Goal: Task Accomplishment & Management: Manage account settings

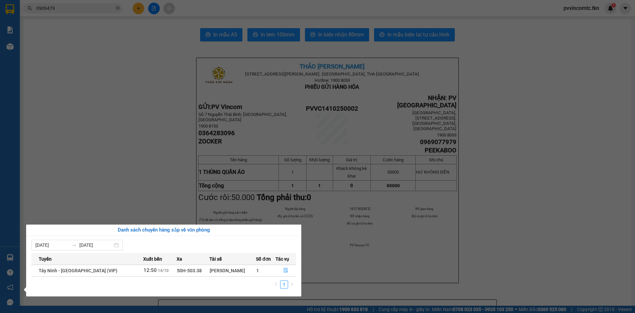
click at [123, 165] on section "Kết quả tìm kiếm ( 4 ) Bộ lọc Mã ĐH Trạng thái Món hàng Thu hộ Tổng cước Chưa c…" at bounding box center [317, 156] width 635 height 313
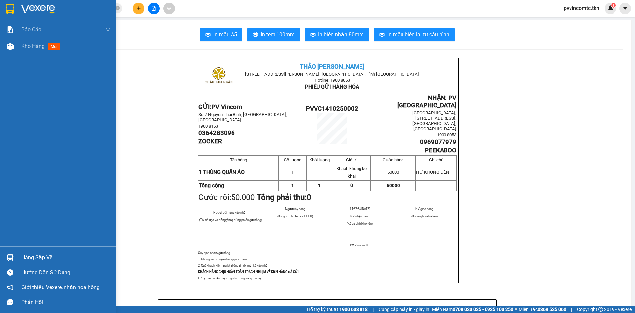
click at [31, 256] on div "Hàng sắp về" at bounding box center [66, 258] width 89 height 10
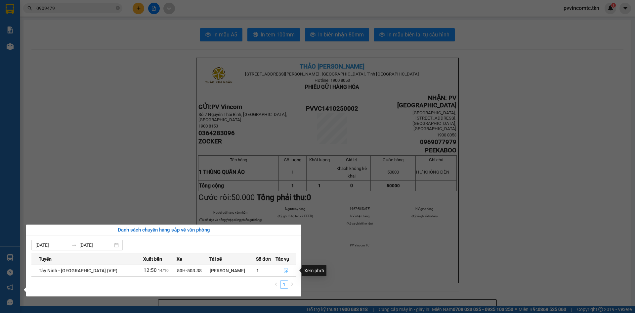
click at [284, 270] on icon "file-done" at bounding box center [286, 270] width 5 height 5
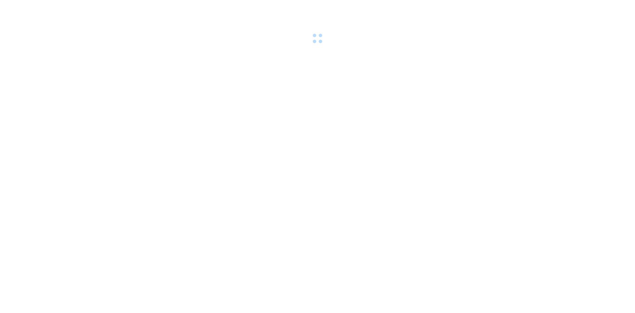
click at [13, 8] on div at bounding box center [317, 23] width 635 height 46
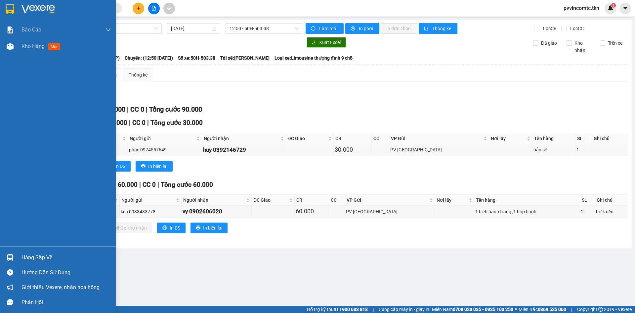
click at [12, 6] on img at bounding box center [10, 9] width 9 height 10
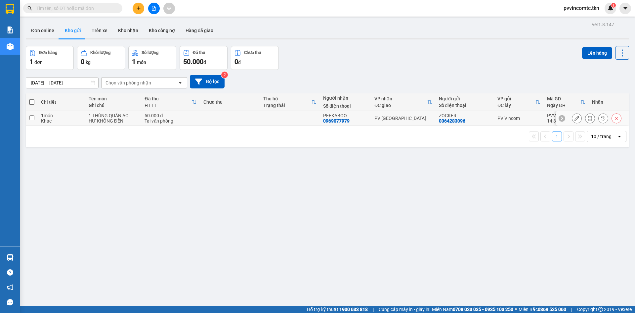
click at [279, 119] on td at bounding box center [290, 118] width 60 height 15
checkbox input "true"
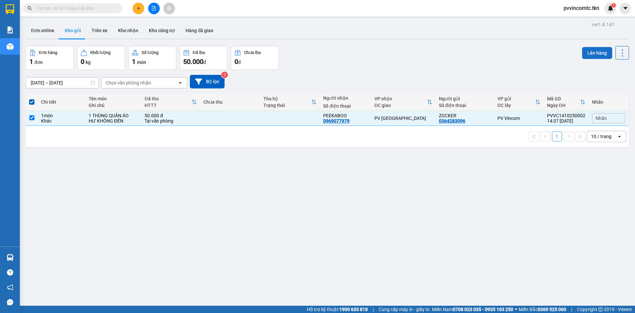
click at [595, 49] on button "Lên hàng" at bounding box center [598, 53] width 30 height 12
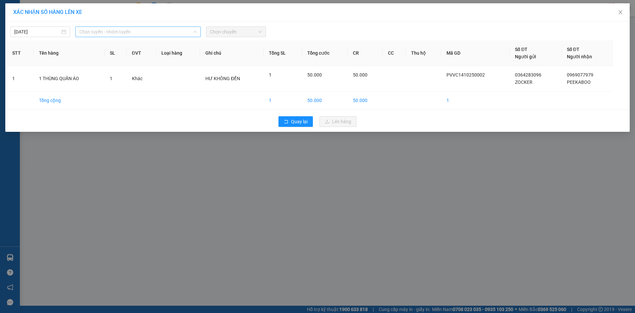
click at [128, 30] on span "Chọn tuyến - nhóm tuyến" at bounding box center [137, 32] width 117 height 10
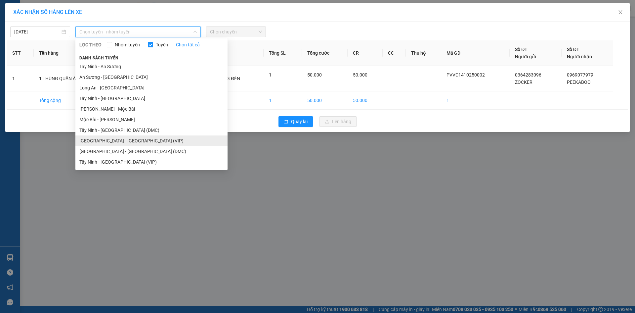
click at [115, 140] on li "Sài Gòn - Tây Ninh (VIP)" at bounding box center [151, 140] width 152 height 11
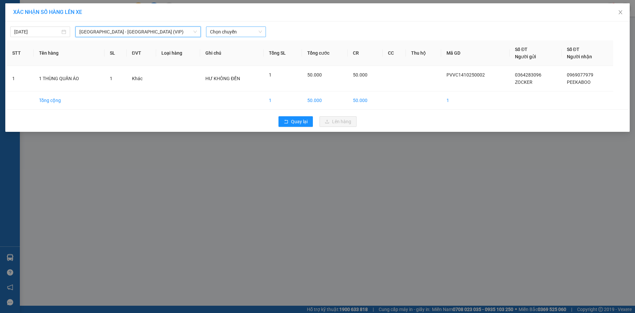
click at [236, 32] on span "Chọn chuyến" at bounding box center [236, 32] width 52 height 10
type input "26032"
click at [139, 35] on span "Sài Gòn - Tây Ninh (VIP)" at bounding box center [137, 32] width 117 height 10
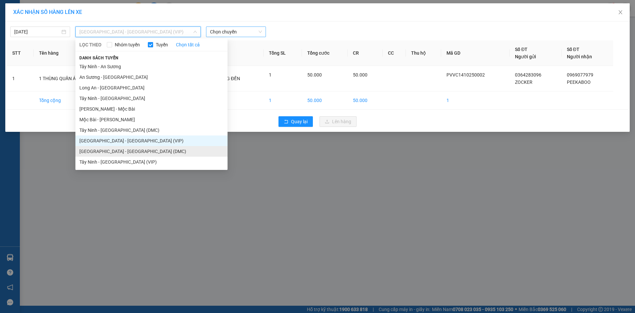
drag, startPoint x: 124, startPoint y: 149, endPoint x: 164, endPoint y: 116, distance: 52.2
click at [125, 149] on li "Sài Gòn - Tây Ninh (DMC)" at bounding box center [151, 151] width 152 height 11
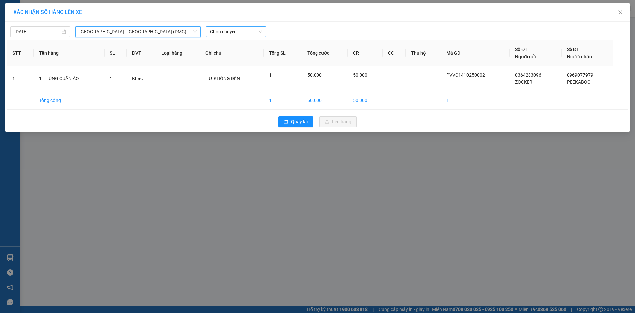
click at [226, 32] on span "Chọn chuyến" at bounding box center [236, 32] width 52 height 10
type input "26032"
click at [249, 46] on div "06:20 (TC) - 50H-260.32" at bounding box center [236, 44] width 52 height 7
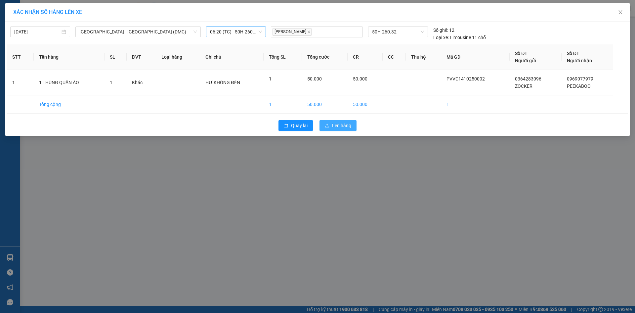
click at [335, 124] on span "Lên hàng" at bounding box center [341, 125] width 19 height 7
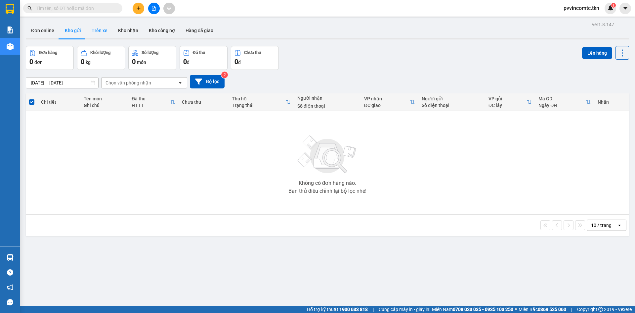
click at [105, 30] on button "Trên xe" at bounding box center [99, 31] width 26 height 16
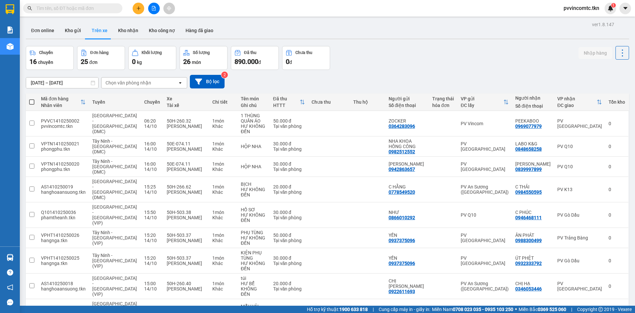
click at [150, 8] on button at bounding box center [154, 9] width 12 height 12
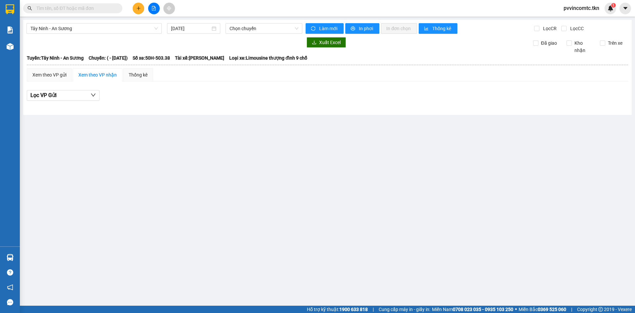
click at [74, 34] on div "Tây Ninh - An Sương 14/10/2025 Chọn chuyến Làm mới In phơi In đơn chọn Thống kê…" at bounding box center [327, 67] width 609 height 95
click at [77, 31] on span "Tây Ninh - An Sương" at bounding box center [93, 28] width 127 height 10
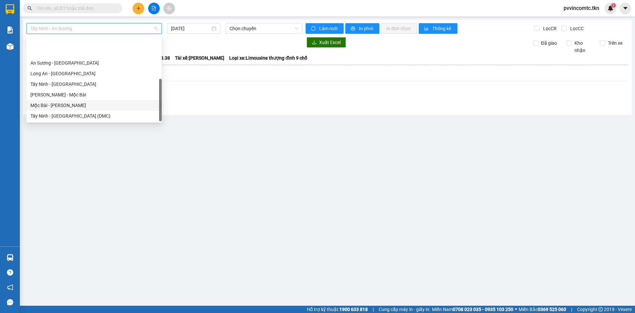
scroll to position [32, 0]
drag, startPoint x: 68, startPoint y: 107, endPoint x: 204, endPoint y: 24, distance: 159.4
click at [68, 107] on div "Sài Gòn - Tây Ninh (DMC)" at bounding box center [93, 105] width 127 height 7
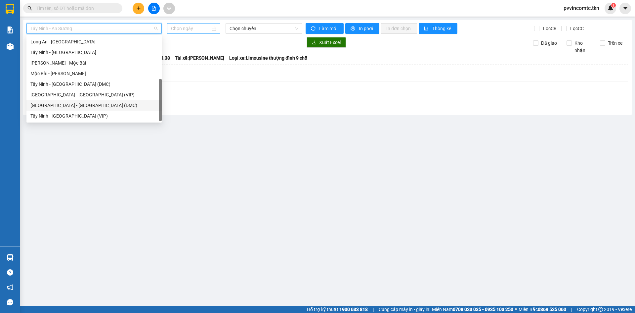
type input "[DATE]"
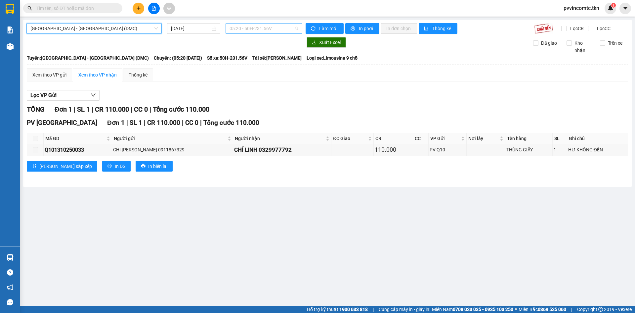
click at [247, 24] on span "05:20 - 50H-231.56V" at bounding box center [264, 28] width 69 height 10
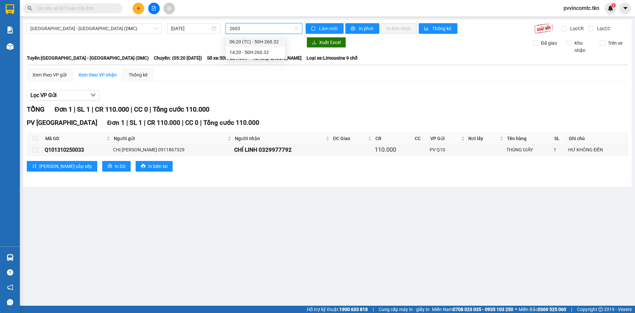
type input "26032"
click at [260, 43] on div "06:20 (TC) - 50H-260.32" at bounding box center [256, 41] width 52 height 7
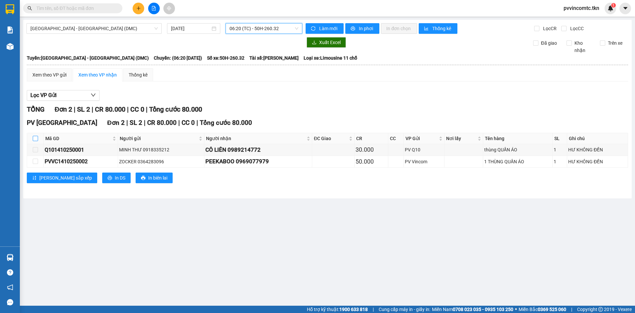
click at [34, 139] on input "checkbox" at bounding box center [35, 138] width 5 height 5
checkbox input "true"
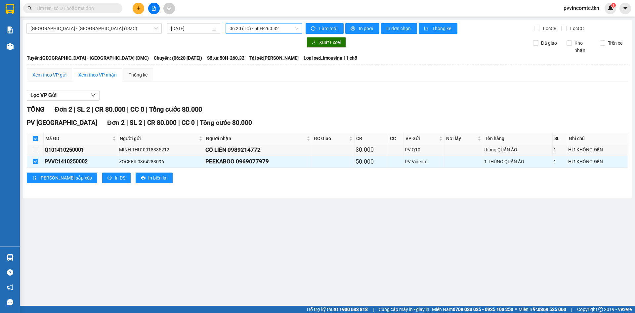
click at [53, 77] on div "Xem theo VP gửi" at bounding box center [49, 74] width 34 height 7
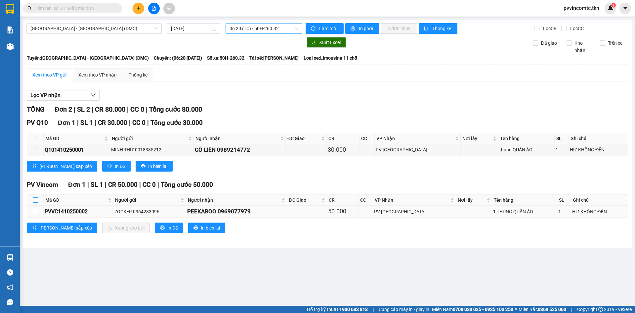
drag, startPoint x: 37, startPoint y: 199, endPoint x: 70, endPoint y: 211, distance: 35.3
click at [40, 199] on th at bounding box center [35, 200] width 17 height 11
click at [36, 201] on input "checkbox" at bounding box center [35, 199] width 5 height 5
checkbox input "true"
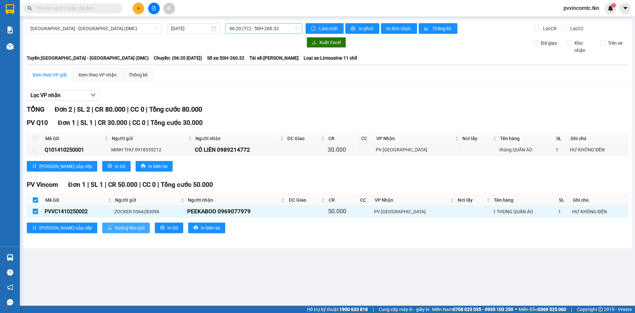
click at [115, 231] on span "Xuống kho gửi" at bounding box center [130, 227] width 30 height 7
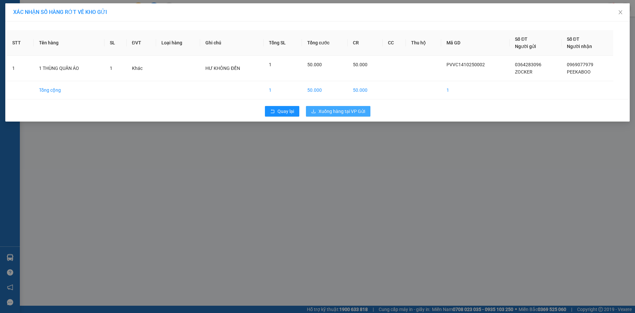
click at [338, 111] on span "Xuống hàng tại VP Gửi" at bounding box center [342, 111] width 47 height 7
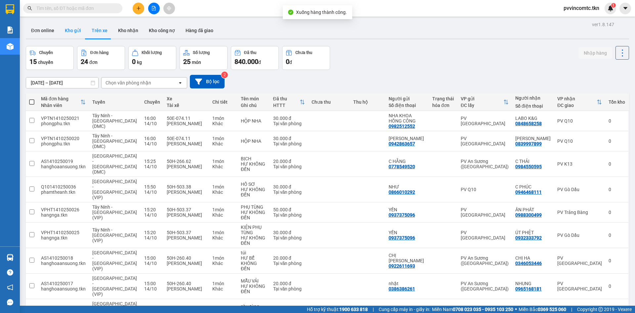
click at [70, 30] on button "Kho gửi" at bounding box center [73, 31] width 27 height 16
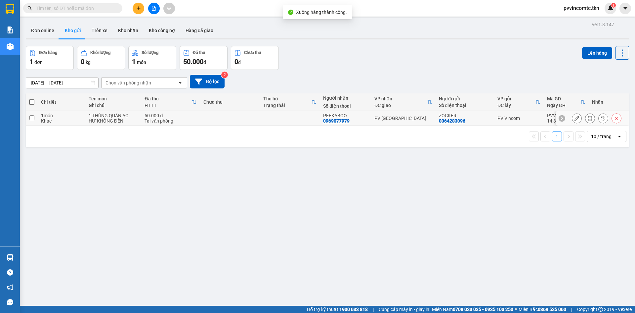
click at [59, 117] on div "1 món" at bounding box center [61, 115] width 41 height 5
checkbox input "true"
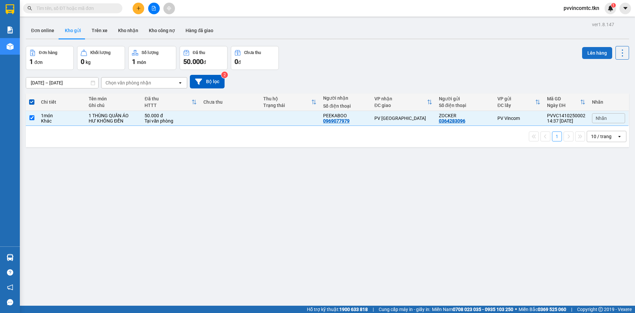
click at [589, 54] on button "Lên hàng" at bounding box center [598, 53] width 30 height 12
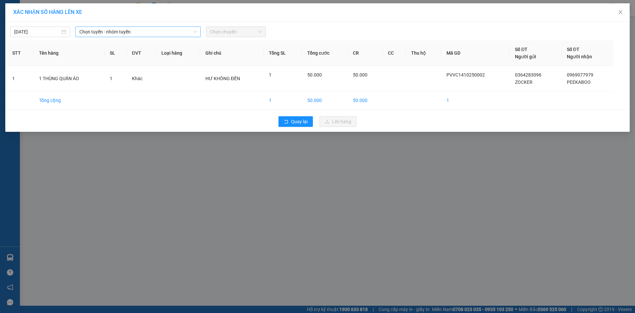
click at [162, 34] on span "Chọn tuyến - nhóm tuyến" at bounding box center [137, 32] width 117 height 10
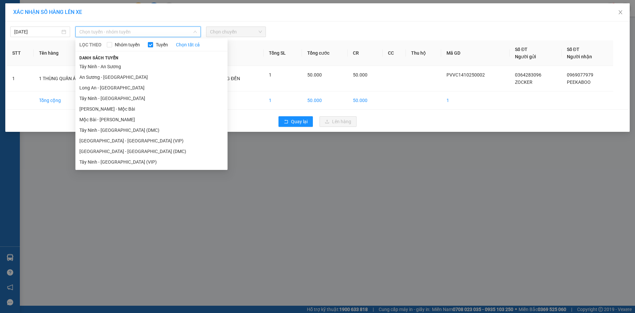
click at [125, 148] on li "Sài Gòn - Tây Ninh (DMC)" at bounding box center [151, 151] width 152 height 11
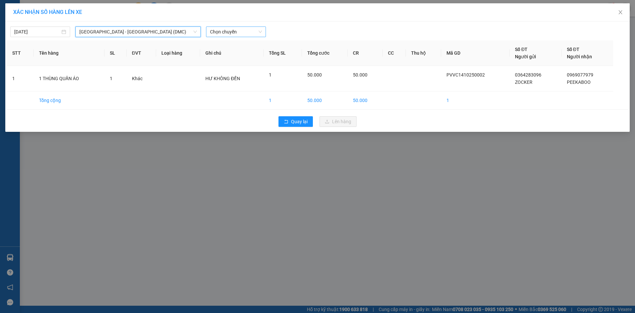
click at [232, 31] on span "Chọn chuyến" at bounding box center [236, 32] width 52 height 10
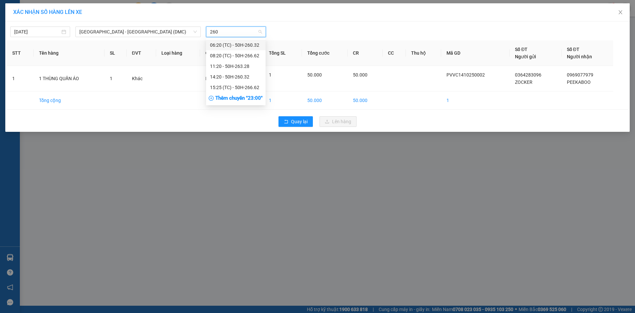
type input "2603"
click at [256, 56] on div "14:20 - 50H-260.32" at bounding box center [236, 55] width 52 height 7
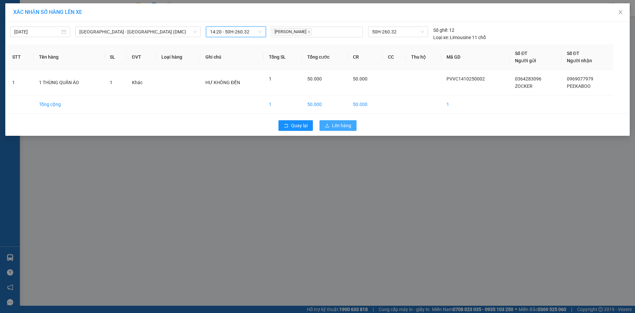
drag, startPoint x: 344, startPoint y: 119, endPoint x: 344, endPoint y: 123, distance: 4.4
click at [344, 119] on div "Quay lại Lên hàng" at bounding box center [318, 125] width 622 height 17
click at [343, 124] on span "Lên hàng" at bounding box center [341, 125] width 19 height 7
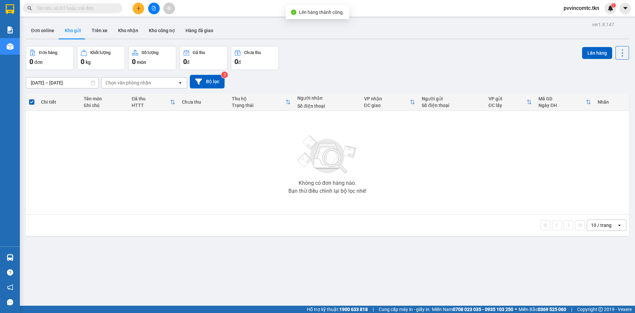
scroll to position [30, 0]
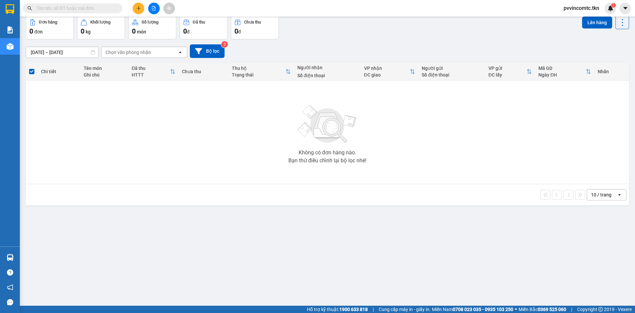
click at [437, 220] on div "ver 1.8.147 Đơn online Kho gửi Trên xe Kho nhận Kho công nợ Hàng đã giao Đơn hà…" at bounding box center [327, 145] width 609 height 313
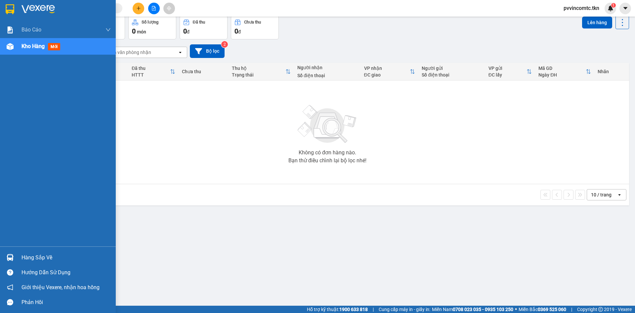
click at [7, 255] on div "Hàng sắp về" at bounding box center [58, 257] width 116 height 15
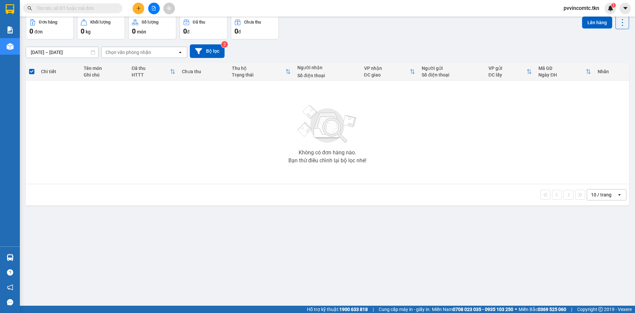
drag, startPoint x: 221, startPoint y: 172, endPoint x: 170, endPoint y: 118, distance: 74.0
click at [221, 172] on section "Kết quả tìm kiếm ( 0 ) Bộ lọc No Data pvvincomtc.tkn 1 Báo cáo Mẫu 1: Báo cáo d…" at bounding box center [317, 156] width 635 height 313
click at [138, 10] on icon "plus" at bounding box center [138, 8] width 5 height 5
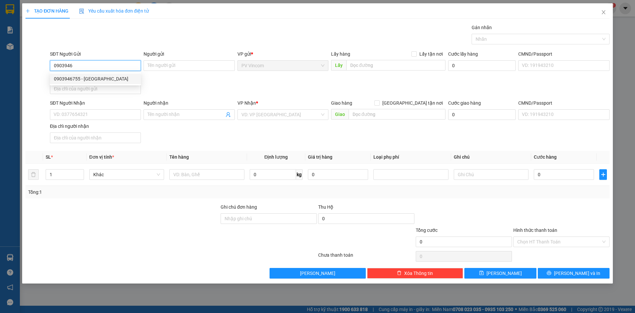
click at [100, 75] on div "0903946755 - ANH SƠN" at bounding box center [95, 78] width 83 height 7
type input "0903946755"
type input "ANH SƠN"
type input "0909638468"
type input "ANH SÂM"
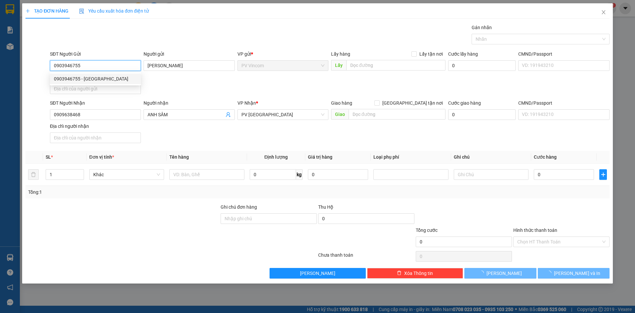
type input "30.000"
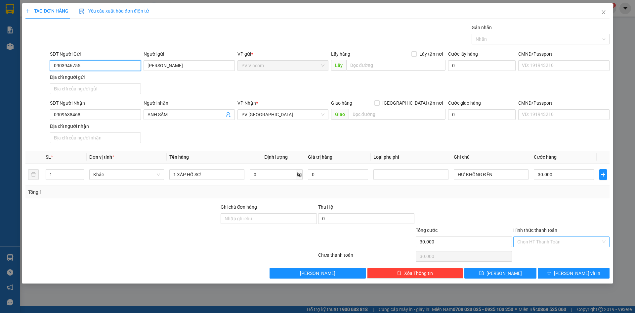
type input "0903946755"
click at [546, 245] on input "Hình thức thanh toán" at bounding box center [560, 242] width 84 height 10
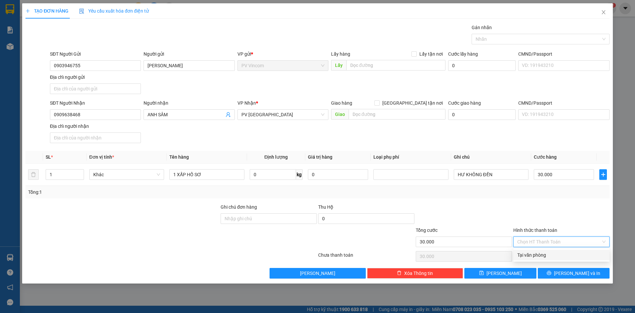
click at [544, 255] on div "Tại văn phòng" at bounding box center [562, 254] width 88 height 7
type input "0"
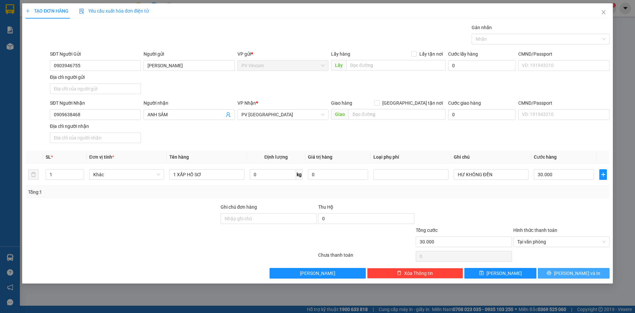
click at [568, 276] on button "Lưu và In" at bounding box center [574, 273] width 72 height 11
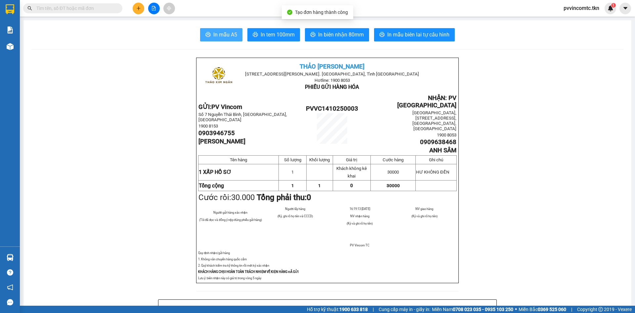
click at [227, 29] on button "In mẫu A5" at bounding box center [221, 34] width 42 height 13
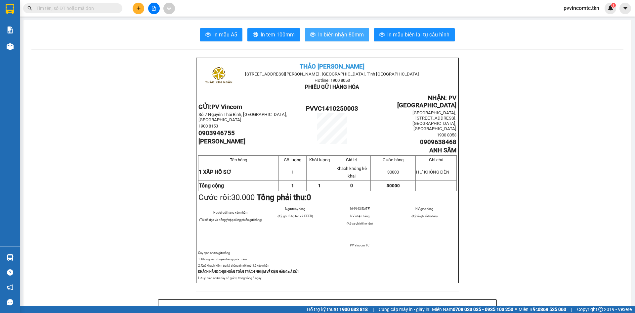
click at [321, 29] on button "In biên nhận 80mm" at bounding box center [337, 34] width 64 height 13
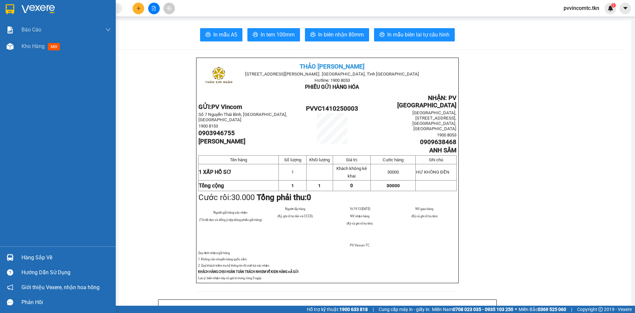
click at [25, 257] on div "Hàng sắp về" at bounding box center [66, 258] width 89 height 10
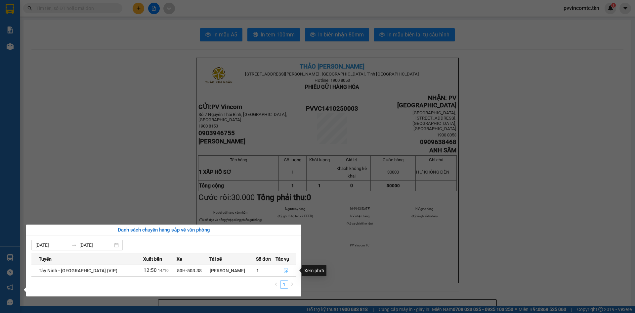
click at [282, 267] on button "button" at bounding box center [286, 270] width 20 height 11
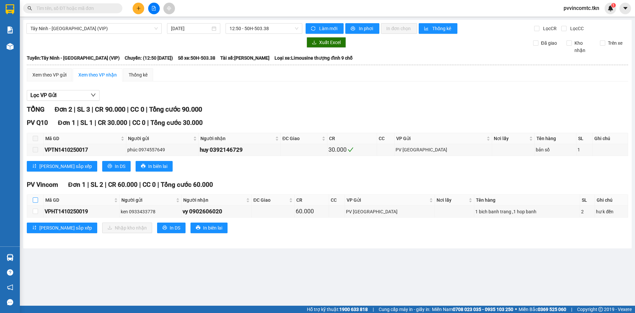
click at [35, 200] on input "checkbox" at bounding box center [35, 199] width 5 height 5
checkbox input "true"
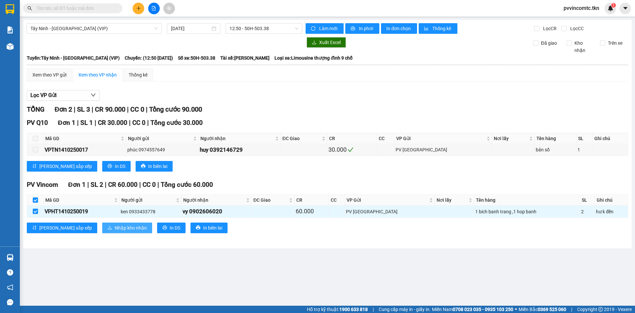
click at [115, 231] on span "Nhập kho nhận" at bounding box center [131, 227] width 32 height 7
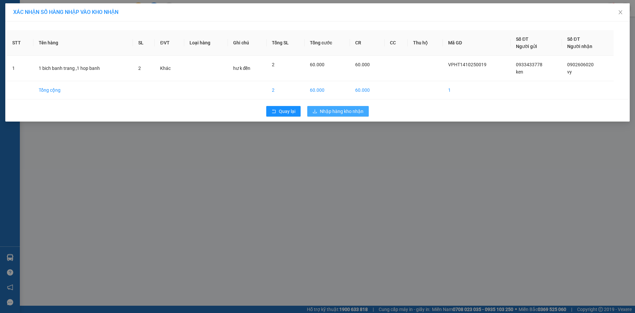
click at [348, 115] on span "Nhập hàng kho nhận" at bounding box center [342, 111] width 44 height 7
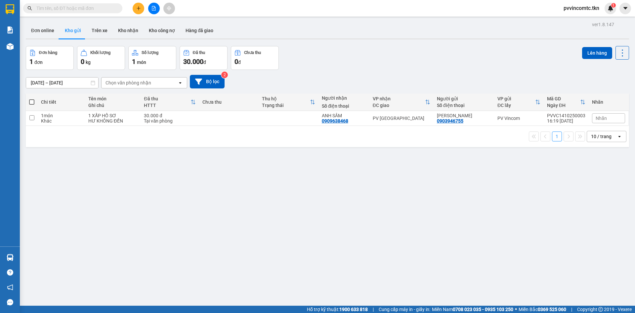
click at [378, 186] on div "ver 1.8.147 Đơn online Kho gửi Trên xe Kho nhận Kho công nợ Hàng đã giao Đơn hà…" at bounding box center [327, 176] width 609 height 313
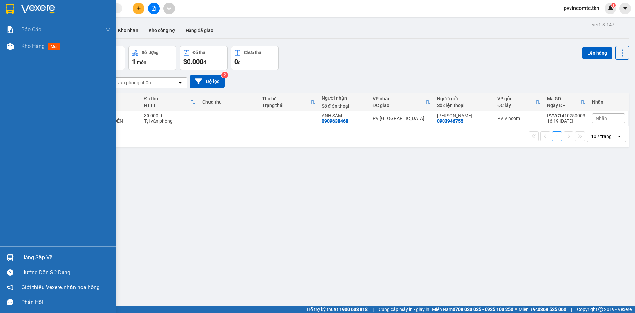
click at [21, 255] on div "Hàng sắp về" at bounding box center [58, 257] width 116 height 15
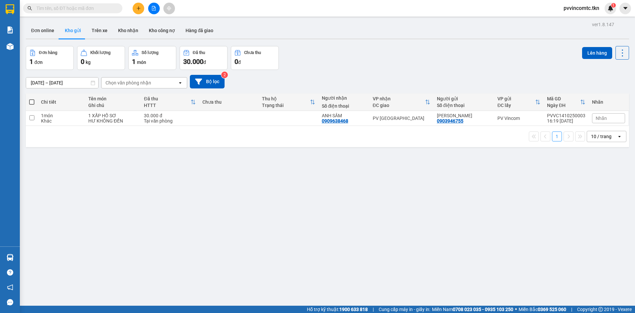
click at [244, 194] on section "Kết quả tìm kiếm ( 0 ) Bộ lọc No Data pvvincomtc.tkn 1 Báo cáo Mẫu 1: Báo cáo d…" at bounding box center [317, 156] width 635 height 313
click at [447, 186] on div "ver 1.8.147 Đơn online Kho gửi Trên xe Kho nhận Kho công nợ Hàng đã giao Đơn hà…" at bounding box center [327, 176] width 609 height 313
click at [128, 27] on button "Kho nhận" at bounding box center [128, 31] width 31 height 16
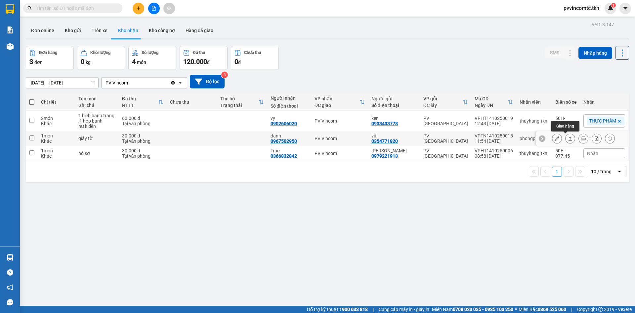
click at [568, 136] on icon at bounding box center [570, 138] width 5 height 5
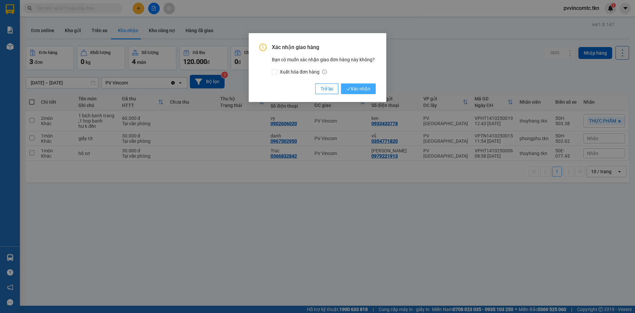
click at [371, 88] on button "Xác nhận" at bounding box center [358, 88] width 35 height 11
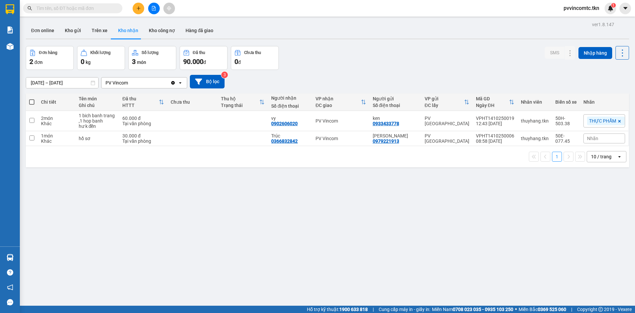
drag, startPoint x: 395, startPoint y: 212, endPoint x: 377, endPoint y: 209, distance: 17.8
click at [393, 212] on div "ver 1.8.147 Đơn online Kho gửi Trên xe Kho nhận Kho công nợ Hàng đã giao Đơn hà…" at bounding box center [327, 176] width 609 height 313
click at [73, 23] on button "Kho gửi" at bounding box center [73, 31] width 27 height 16
